Goal: Task Accomplishment & Management: Manage account settings

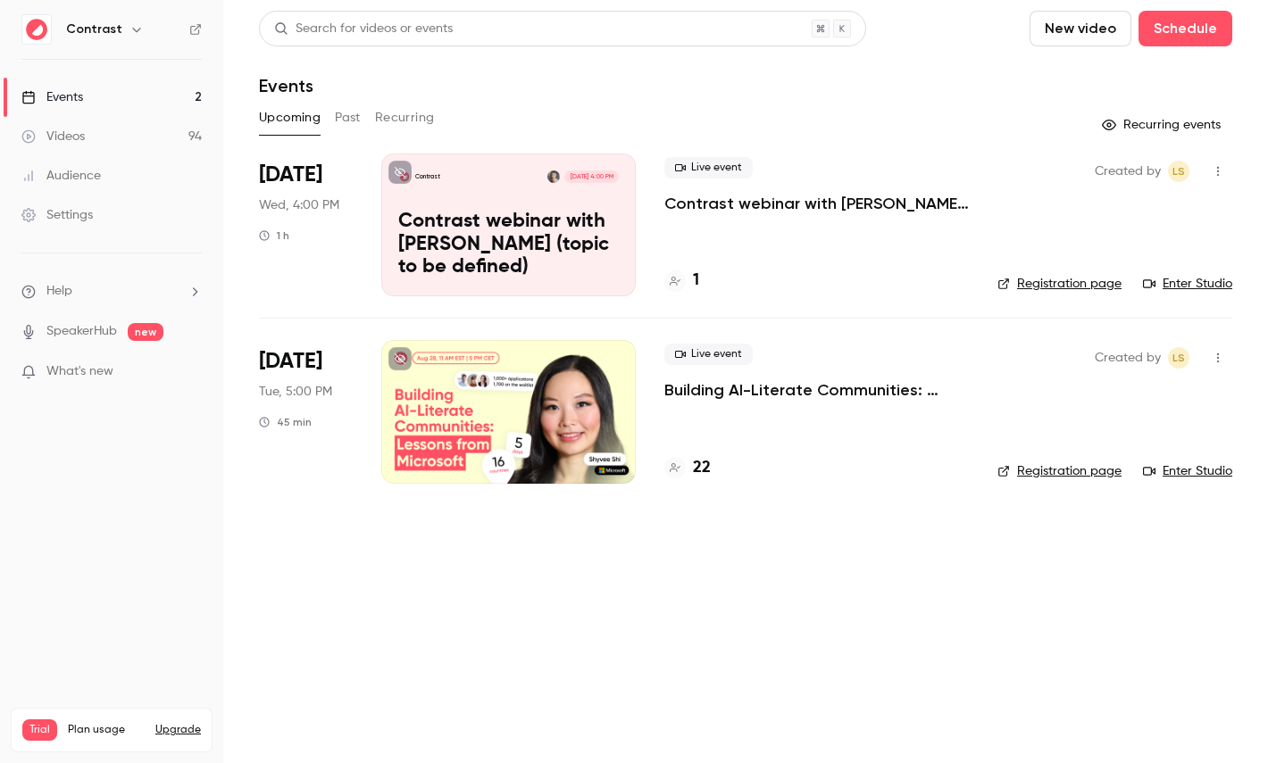
click at [112, 212] on link "Settings" at bounding box center [111, 215] width 223 height 39
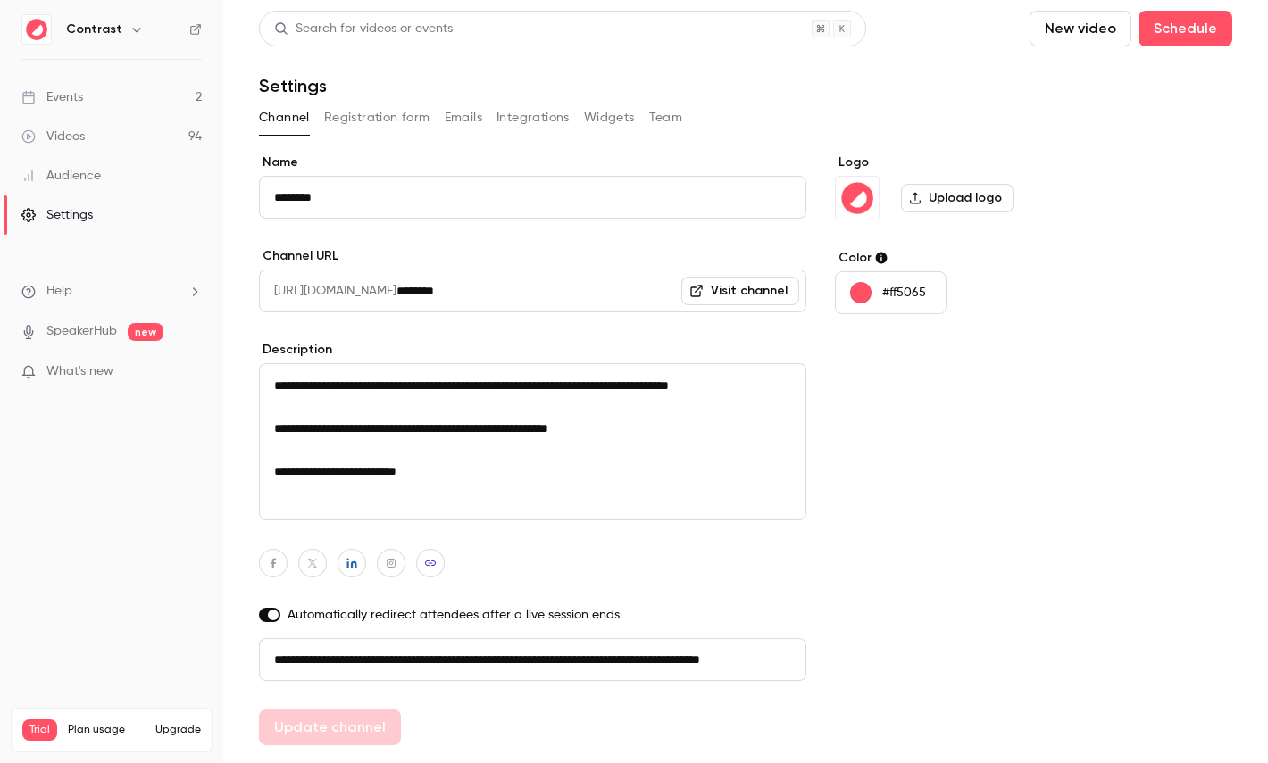
scroll to position [0, 101]
click at [394, 108] on button "Registration form" at bounding box center [377, 118] width 106 height 29
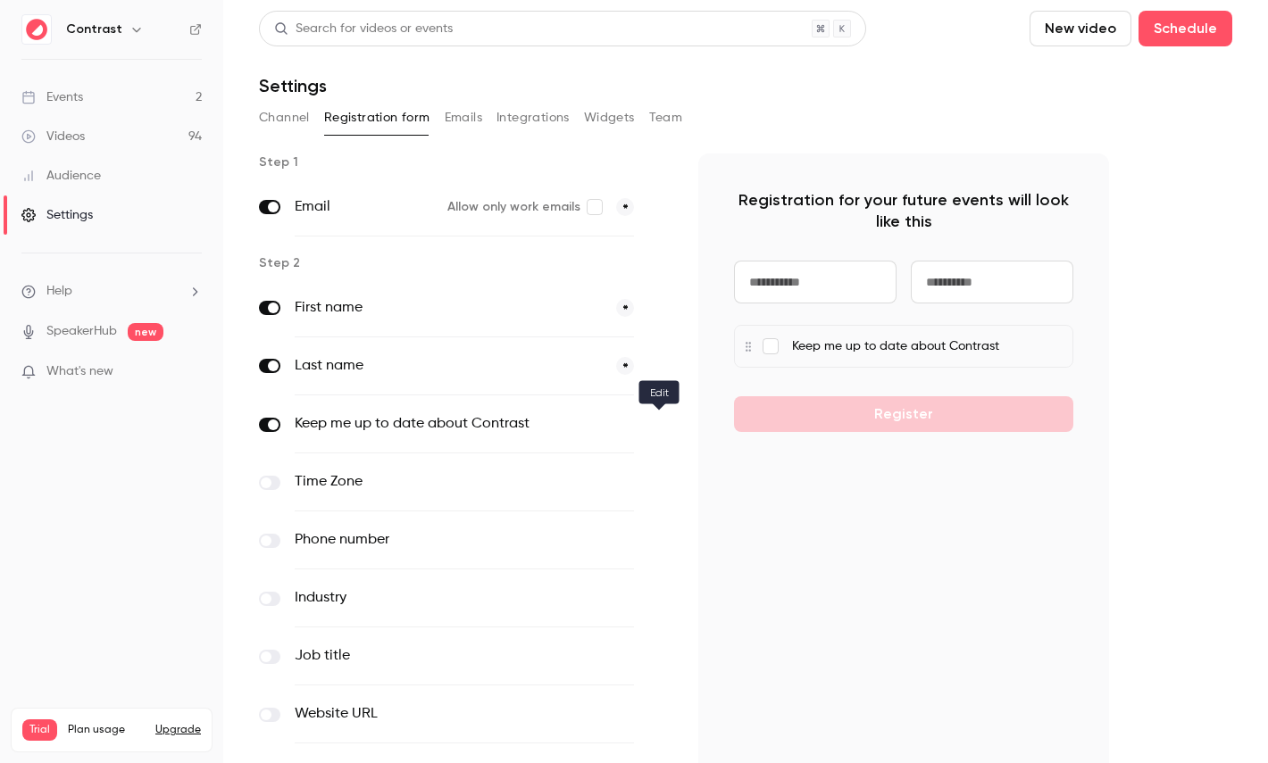
click at [659, 424] on icon "button" at bounding box center [658, 425] width 11 height 11
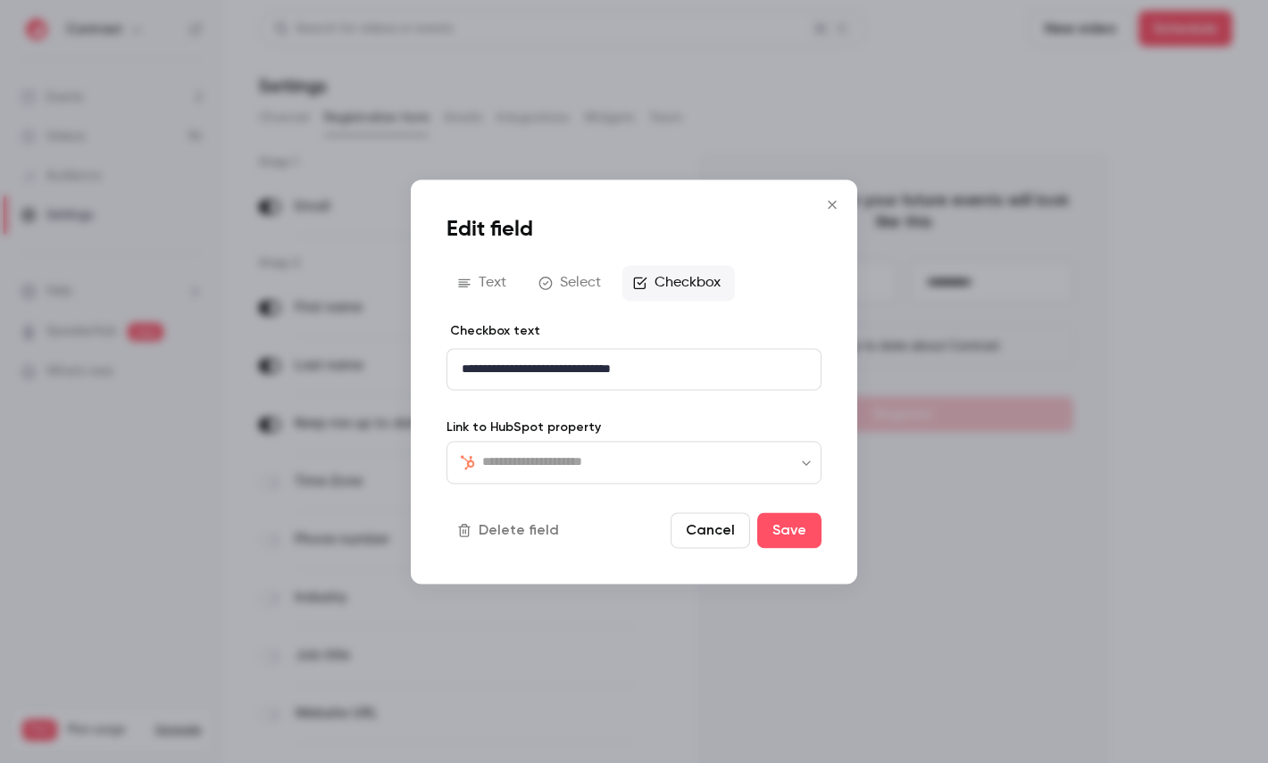
type input "**********"
click at [834, 203] on icon "Close" at bounding box center [831, 204] width 21 height 14
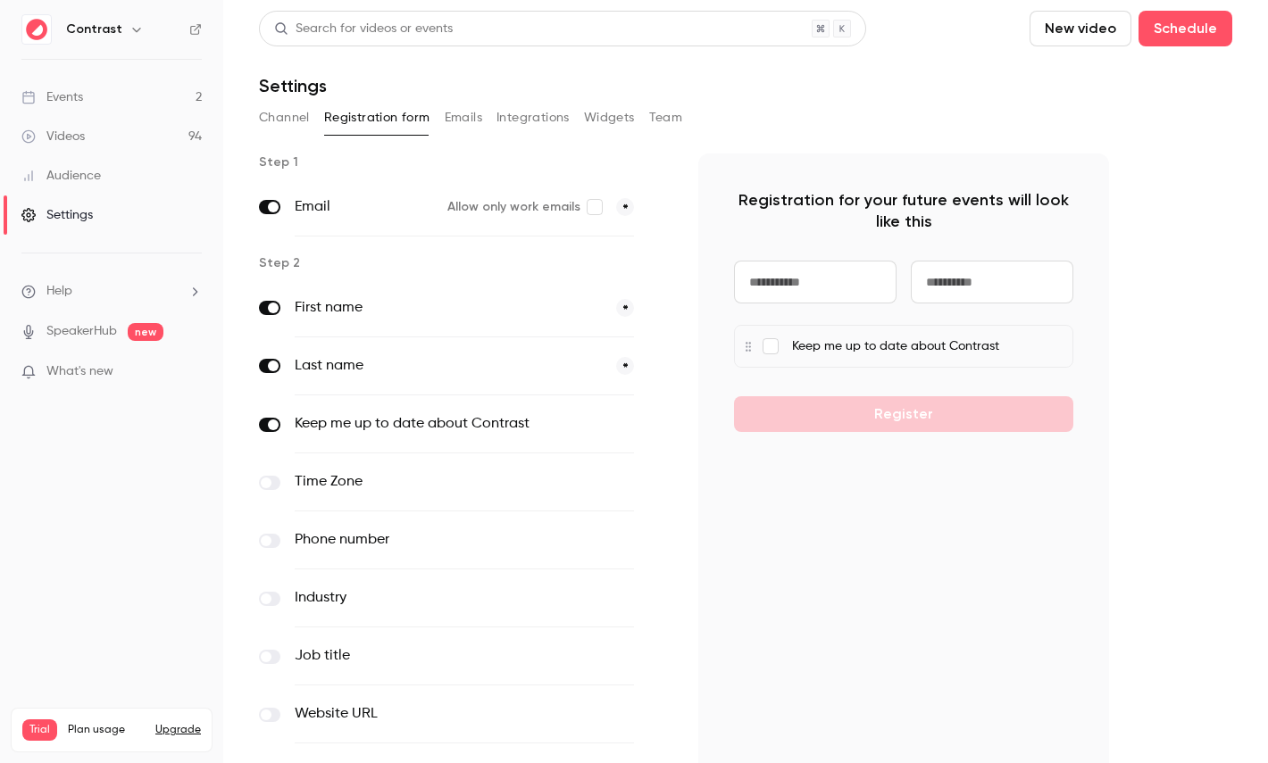
click at [691, 180] on div "Step 1 Email Allow only work emails * Step 2 First name * Last name * Keep me u…" at bounding box center [684, 540] width 850 height 773
